Goal: Share content: Share content

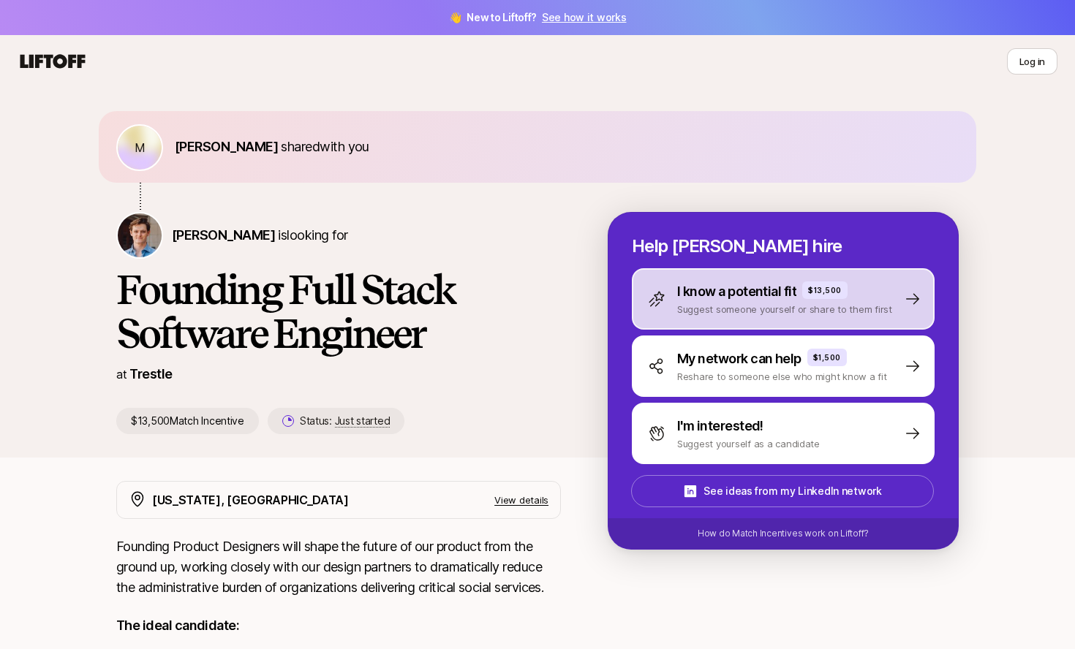
click at [843, 319] on div "I know a potential fit $13,500 Suggest someone yourself or share to them first" at bounding box center [783, 298] width 303 height 61
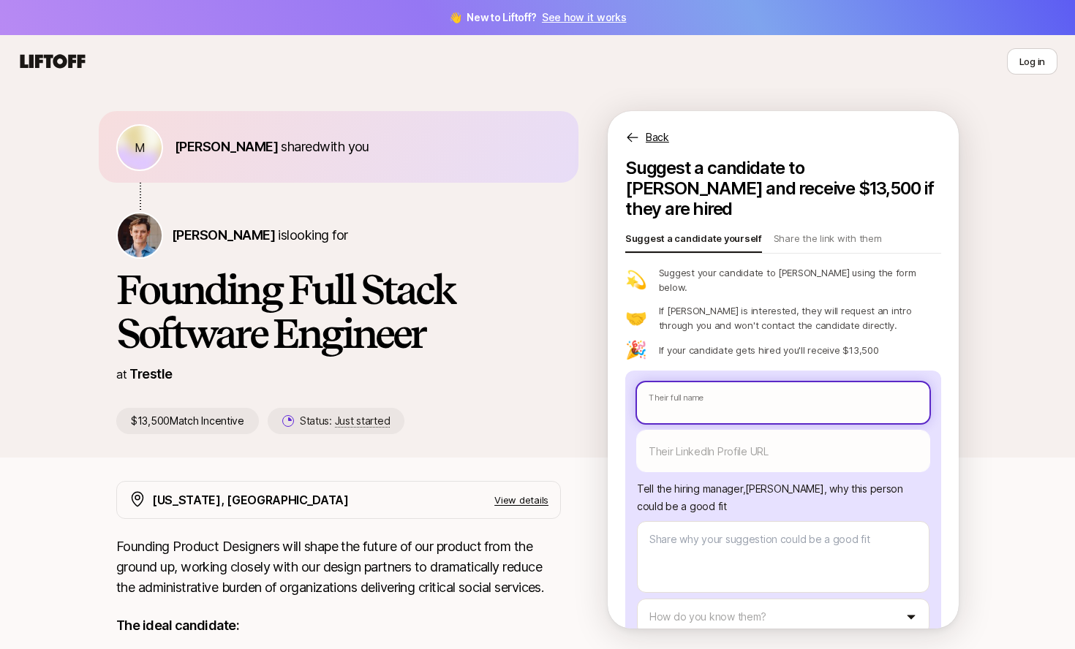
click at [783, 382] on input "text" at bounding box center [783, 402] width 292 height 41
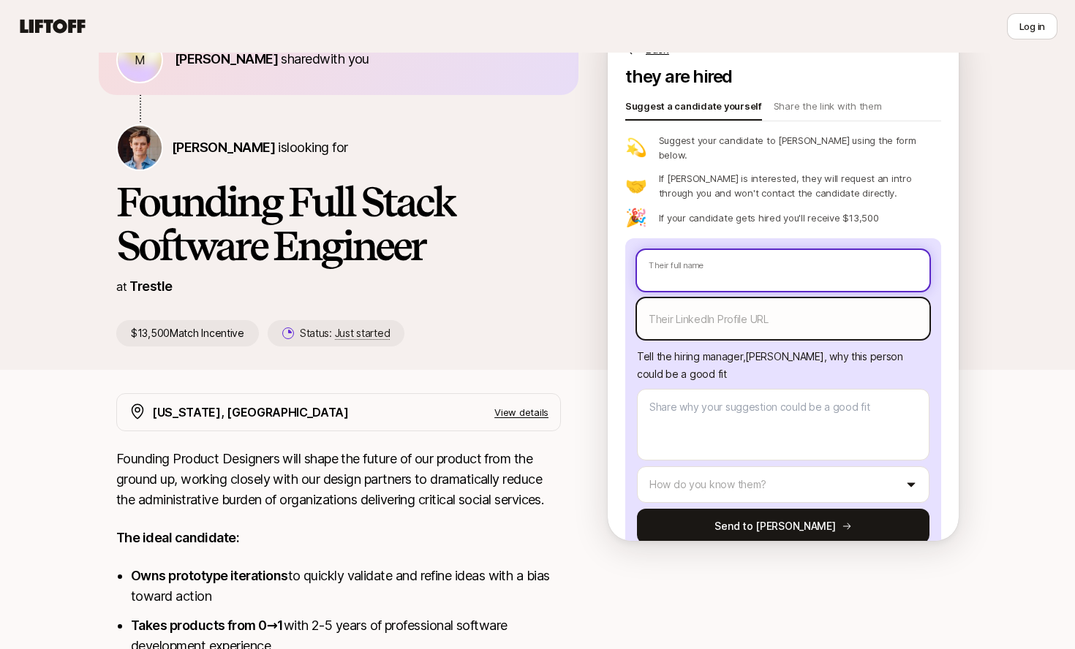
scroll to position [92, 0]
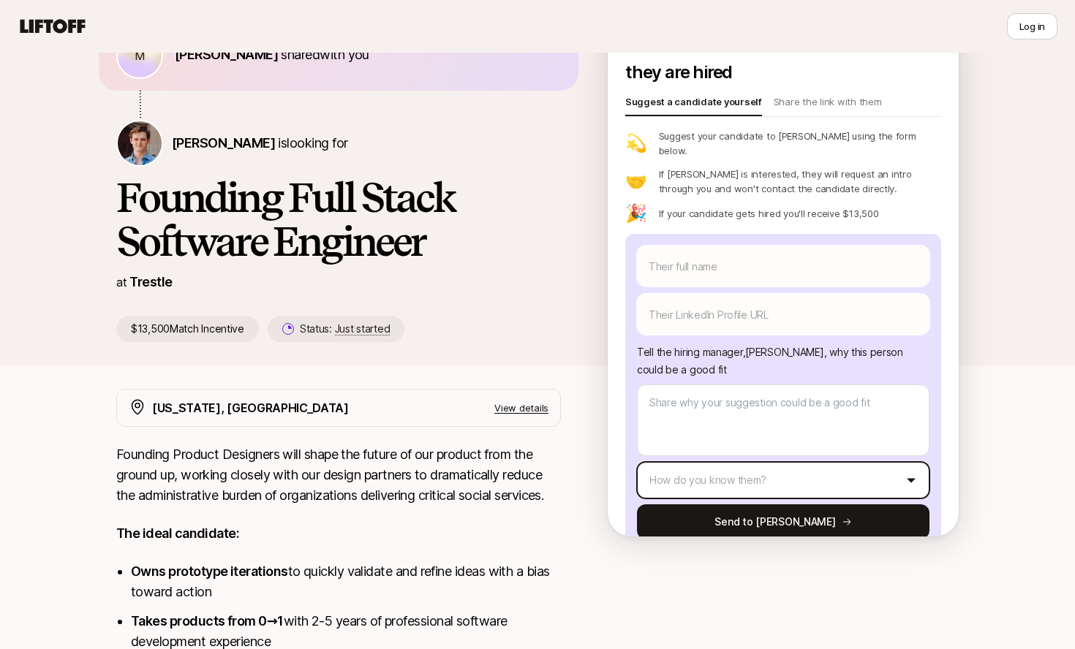
click at [773, 452] on html "👋 New to Liftoff? See how it works Log in Log in M [PERSON_NAME] shared with yo…" at bounding box center [537, 232] width 1075 height 649
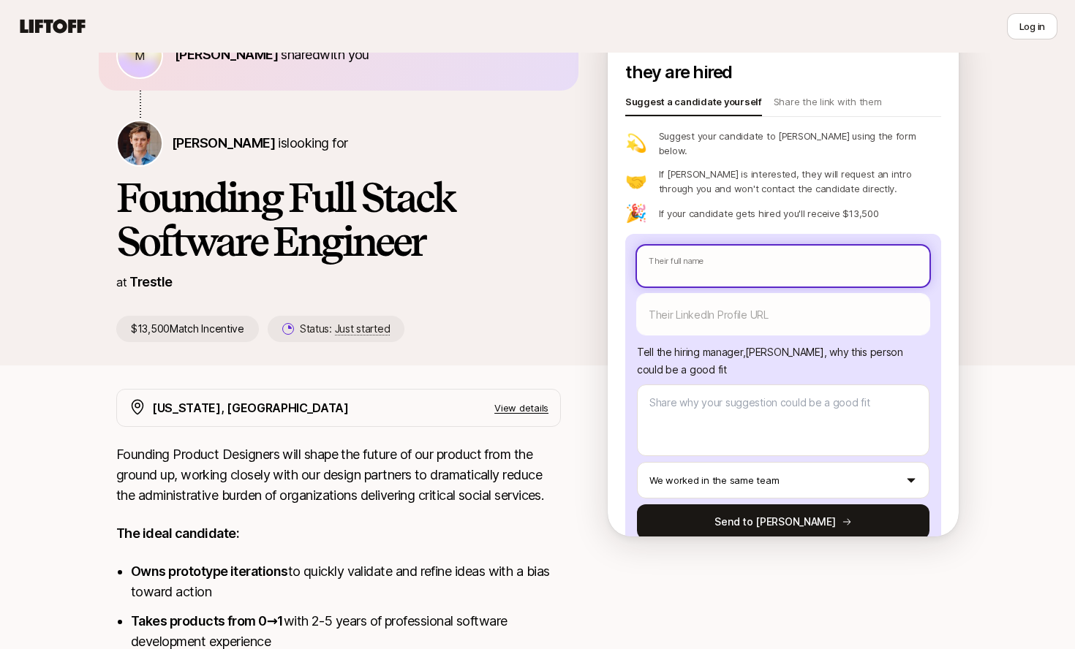
click at [754, 250] on input "text" at bounding box center [783, 266] width 292 height 41
type textarea "x"
type input "ِ"
type textarea "x"
type input "ِلا"
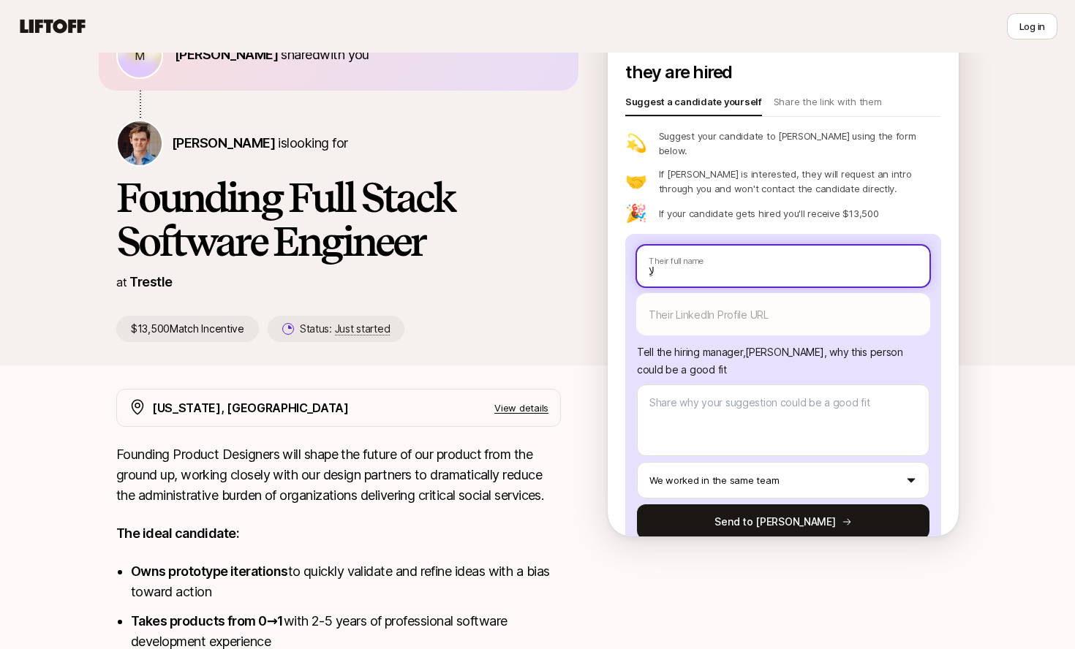
type textarea "x"
type input "A"
type textarea "x"
type input "Ab"
type textarea "x"
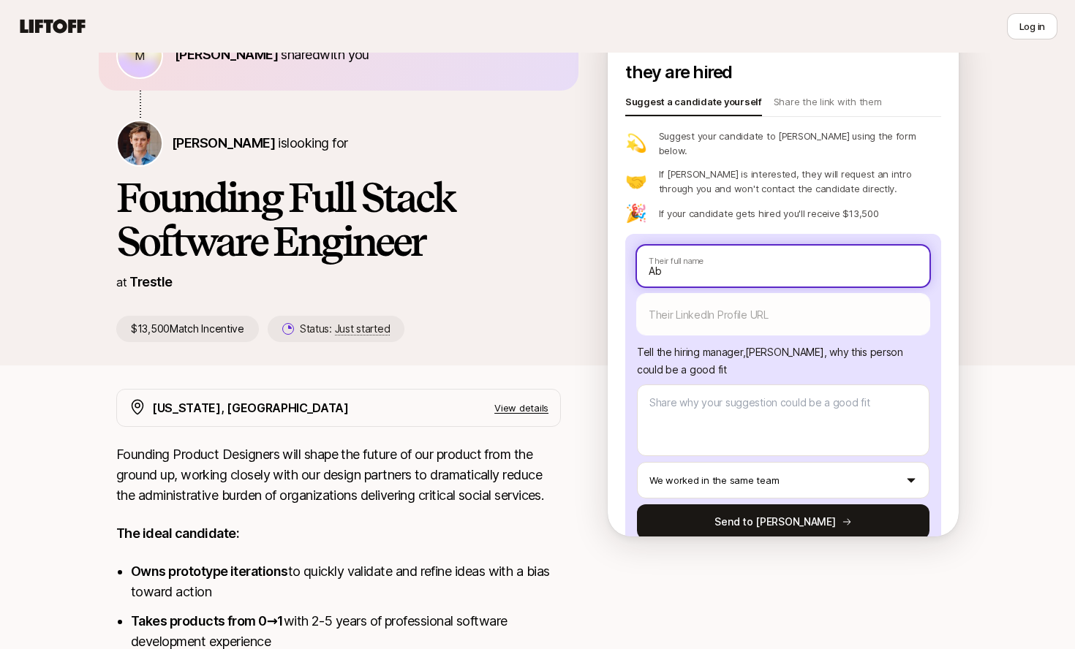
type input "Abd"
type textarea "x"
type input "Abde"
type textarea "x"
type input "[PERSON_NAME]"
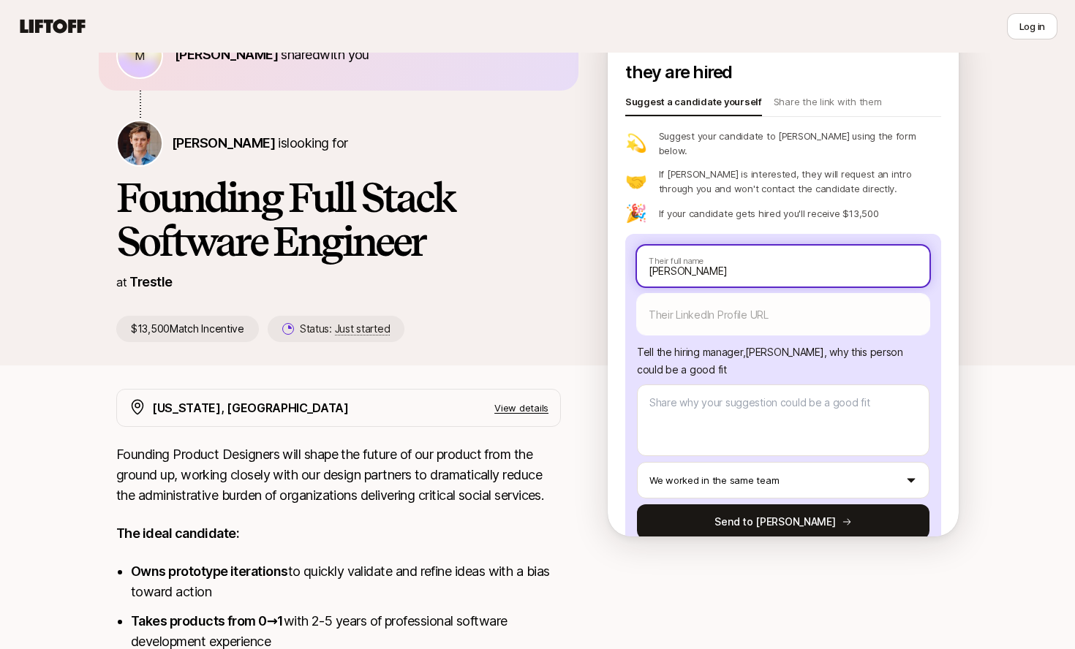
type textarea "x"
type input "[PERSON_NAME]"
type textarea "x"
type input "[PERSON_NAME]"
type textarea "x"
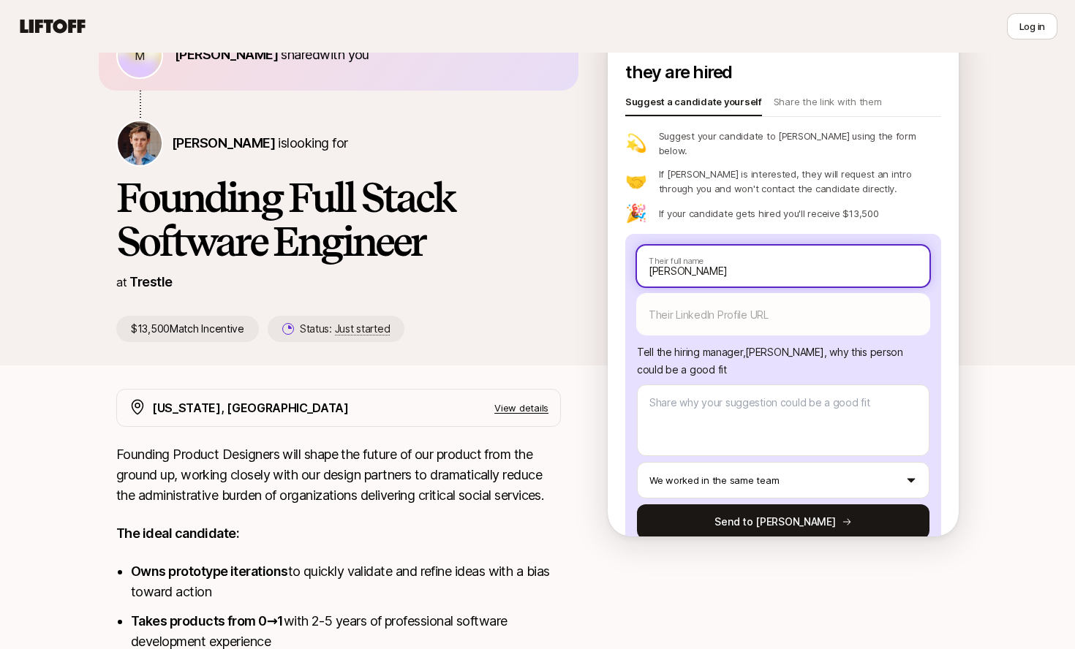
type input "[PERSON_NAME]"
type textarea "x"
type input "[PERSON_NAME]"
type textarea "x"
type input "[PERSON_NAME]"
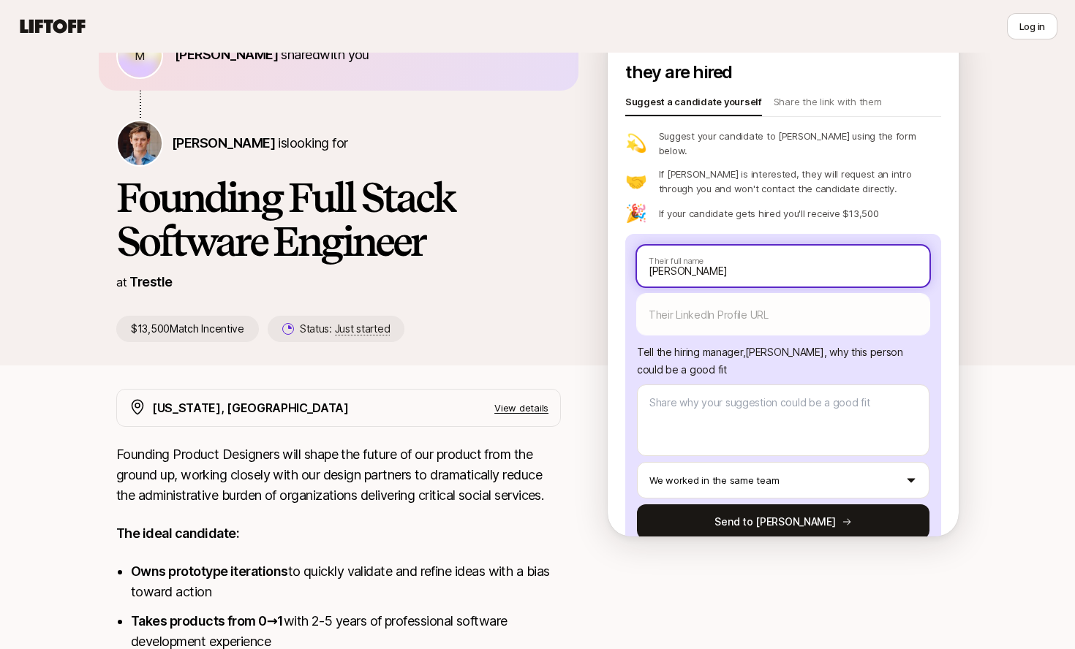
type textarea "x"
type input "[PERSON_NAME]"
type textarea "x"
type input "[PERSON_NAME]"
type textarea "x"
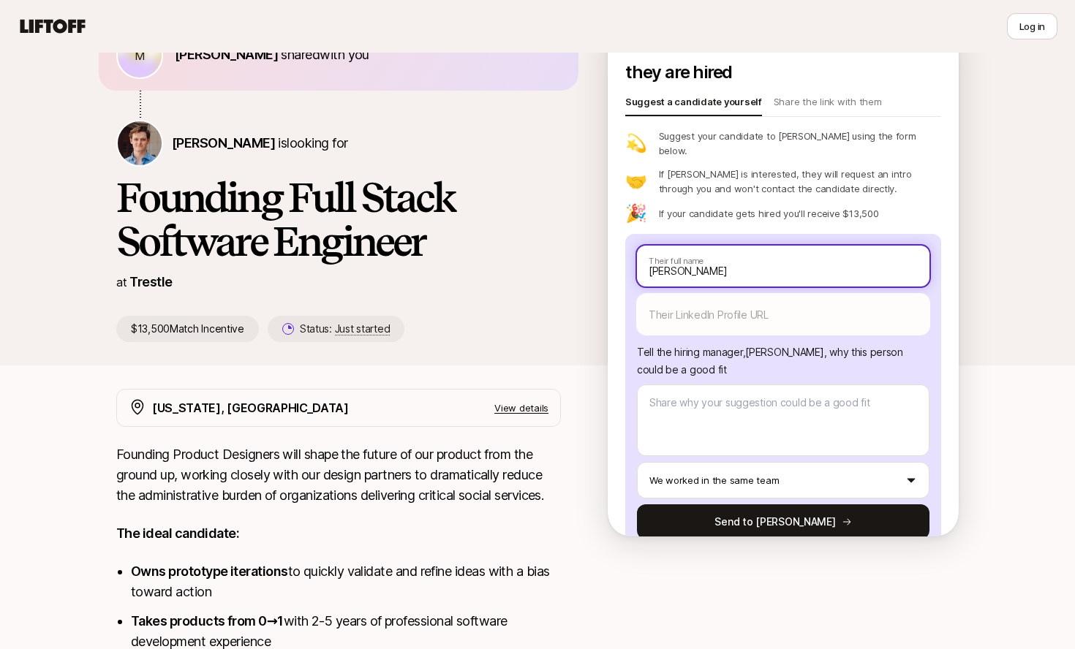
type input "[PERSON_NAME]"
type textarea "x"
type input "[PERSON_NAME]"
type textarea "x"
type input "[PERSON_NAME]"
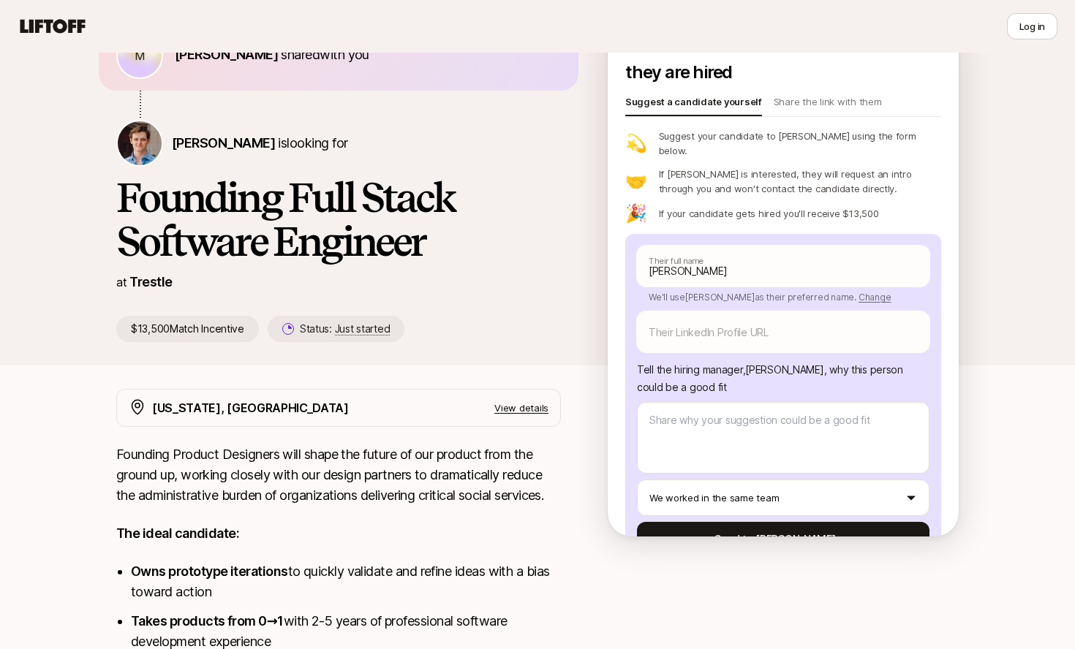
click at [341, 263] on h1 "Founding Full Stack Software Engineer" at bounding box center [338, 219] width 445 height 88
click at [785, 94] on p "Share the link with them" at bounding box center [827, 104] width 108 height 20
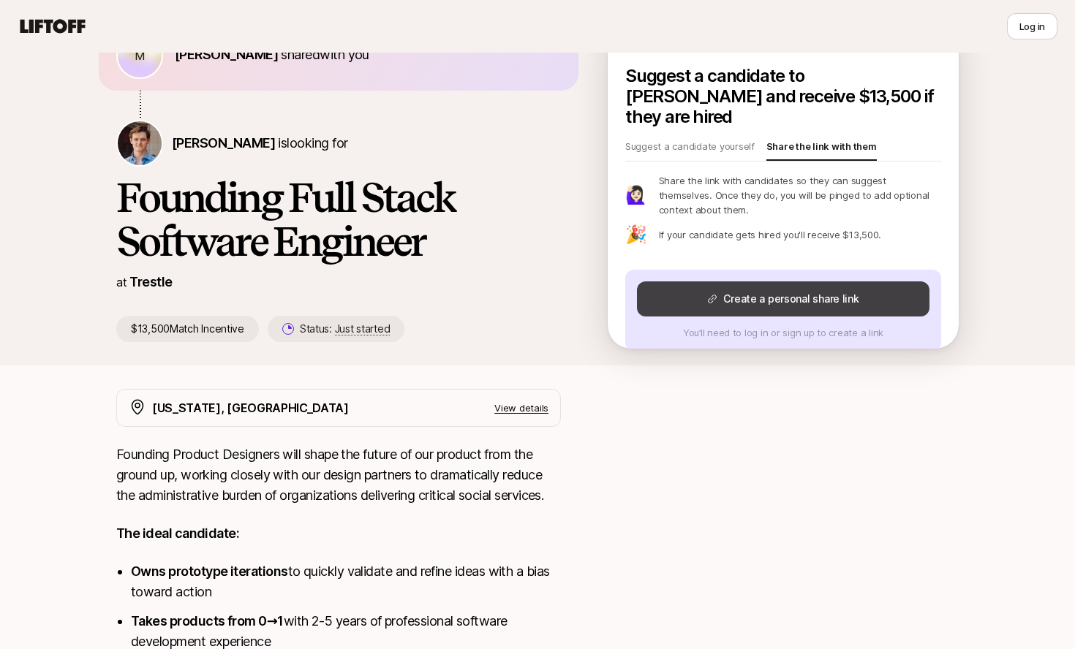
click at [785, 281] on button "Create a personal share link" at bounding box center [783, 298] width 292 height 35
type textarea "x"
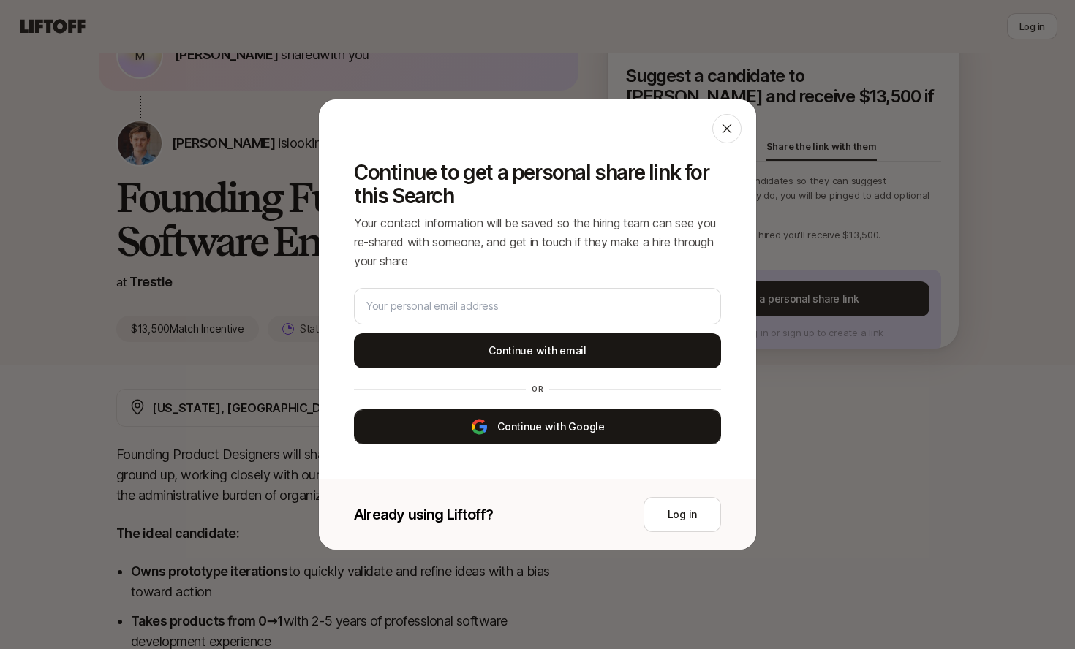
click at [603, 424] on button "Continue with Google" at bounding box center [537, 426] width 367 height 35
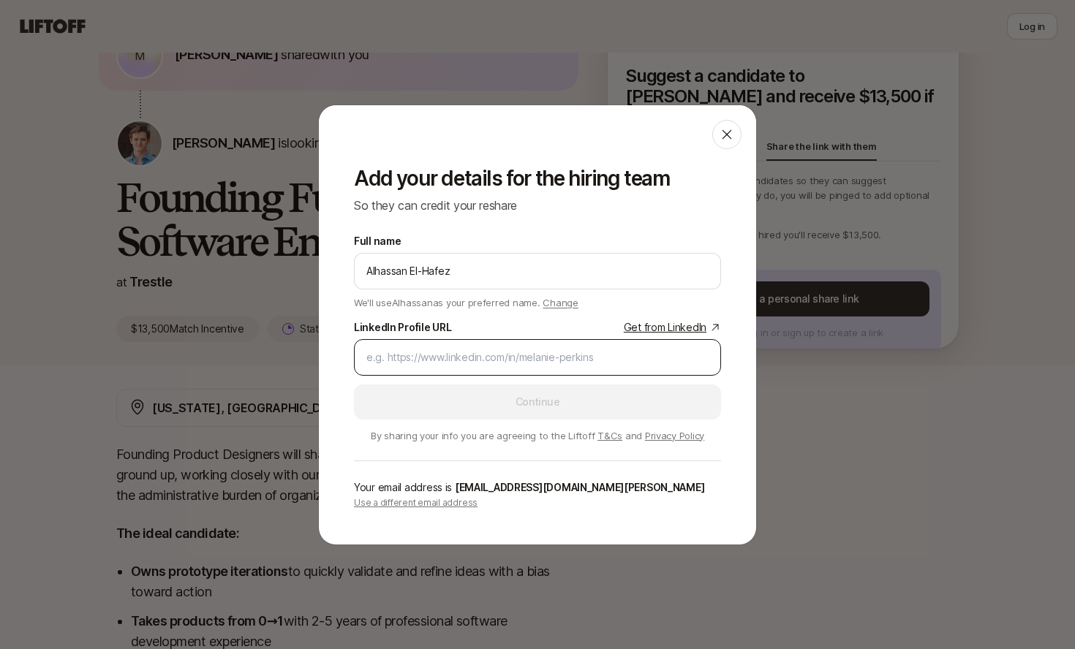
click at [661, 344] on div at bounding box center [537, 357] width 367 height 37
click at [661, 355] on input "LinkedIn Profile URL Get from LinkedIn" at bounding box center [537, 358] width 342 height 18
paste input "[URL][DOMAIN_NAME]"
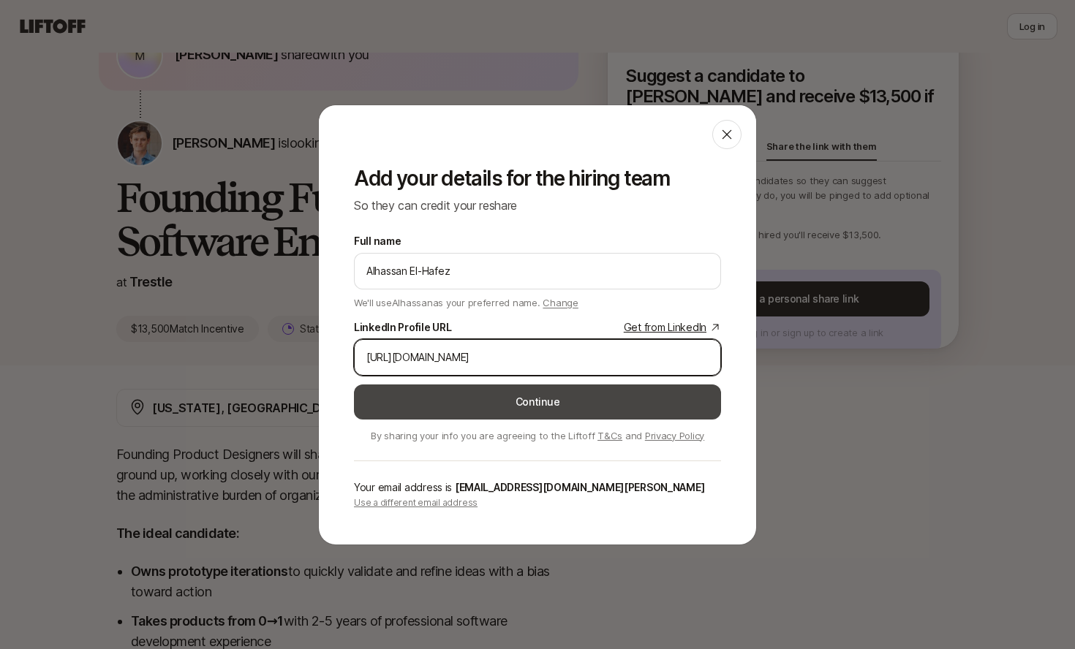
type input "[URL][DOMAIN_NAME]"
click at [593, 393] on button "Continue" at bounding box center [537, 402] width 367 height 35
type textarea "x"
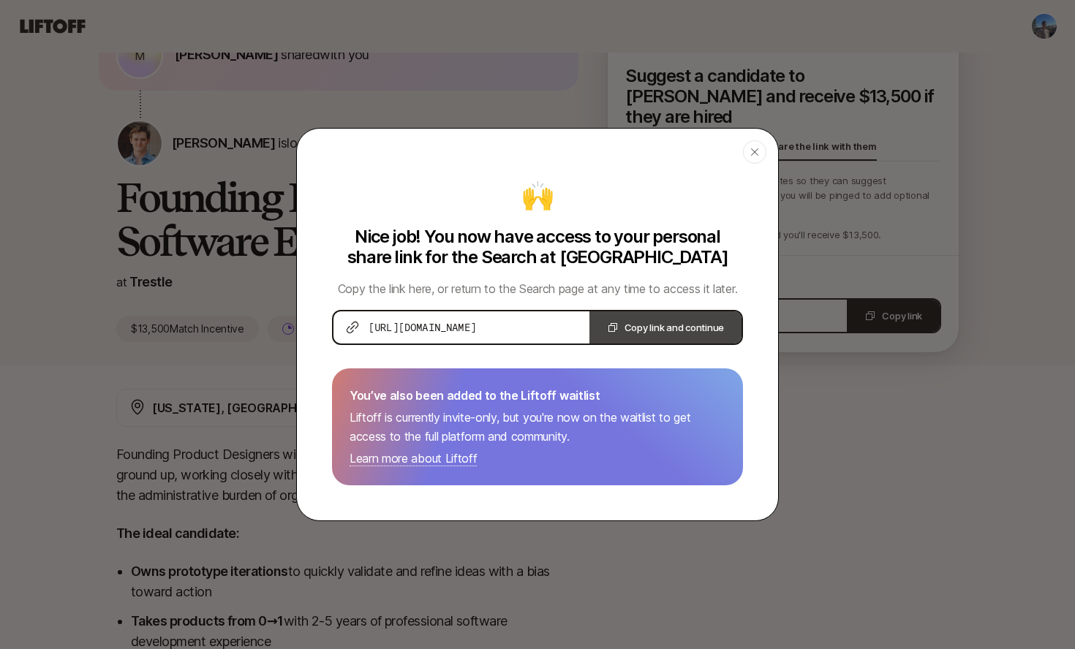
click at [640, 329] on button "Copy link and continue" at bounding box center [665, 327] width 152 height 32
